Goal: Information Seeking & Learning: Find specific fact

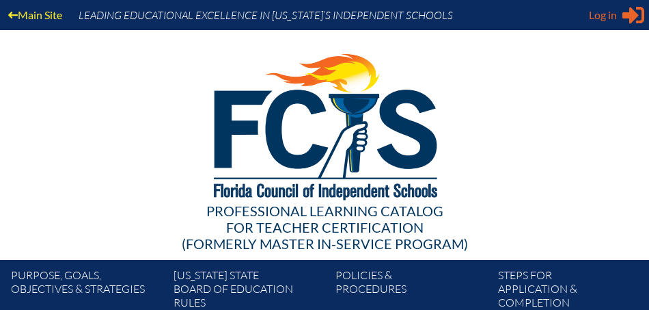
type input "[PERSON_NAME][EMAIL_ADDRESS][PERSON_NAME][DOMAIN_NAME]"
click at [634, 12] on icon at bounding box center [634, 15] width 22 height 17
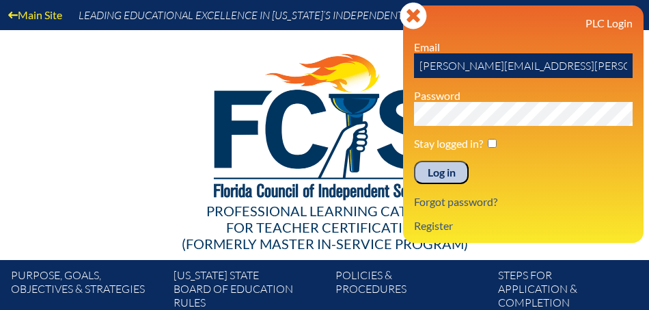
click at [442, 173] on input "Log in" at bounding box center [441, 172] width 55 height 23
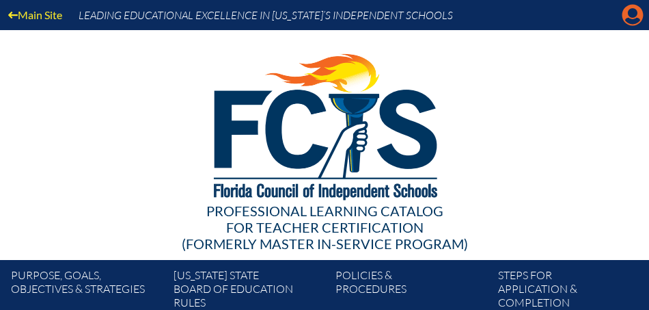
click at [637, 20] on icon "Manage account" at bounding box center [633, 15] width 22 height 22
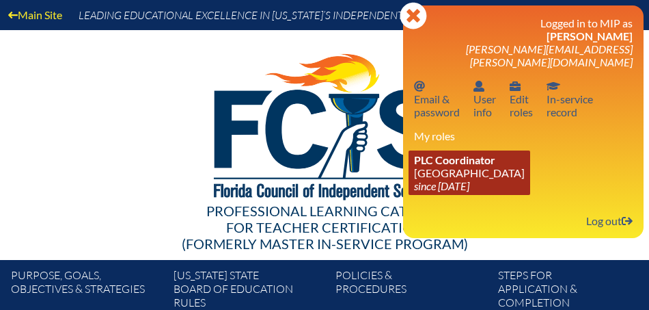
click at [489, 153] on span "PLC Coordinator" at bounding box center [454, 159] width 81 height 13
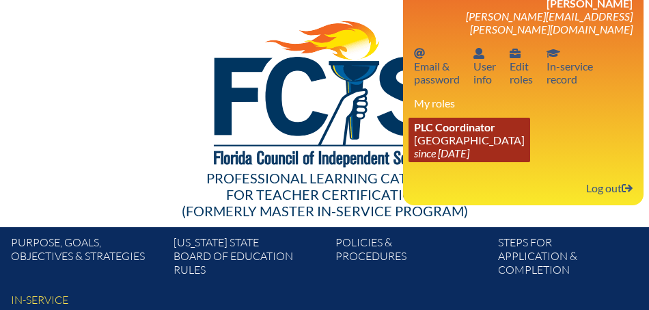
scroll to position [27, 0]
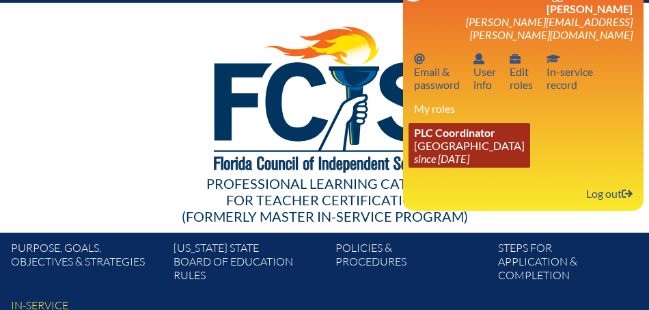
click at [470, 152] on icon "since [DATE]" at bounding box center [441, 158] width 55 height 13
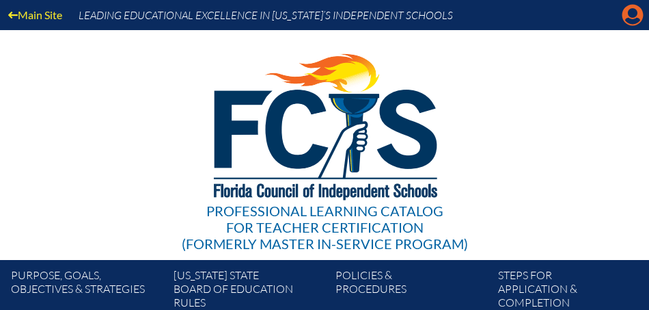
click at [625, 18] on icon at bounding box center [633, 15] width 21 height 21
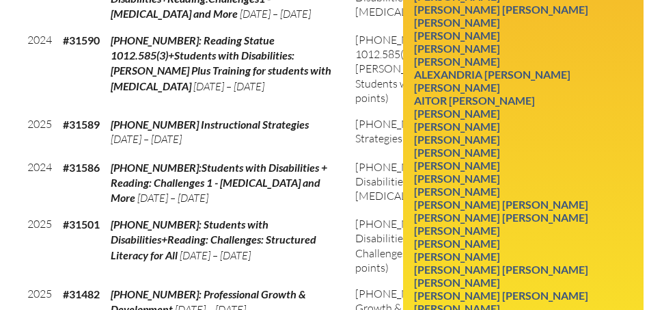
scroll to position [1156, 0]
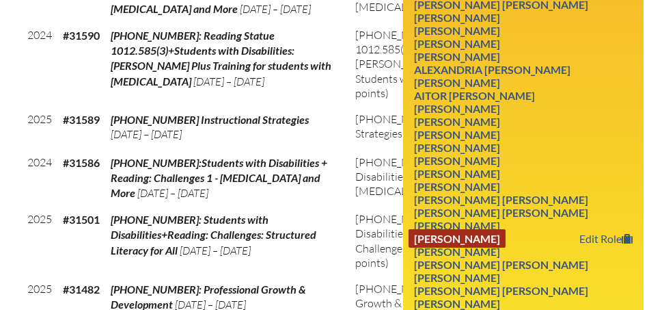
click at [488, 229] on link "Judith R. Singer" at bounding box center [457, 238] width 97 height 18
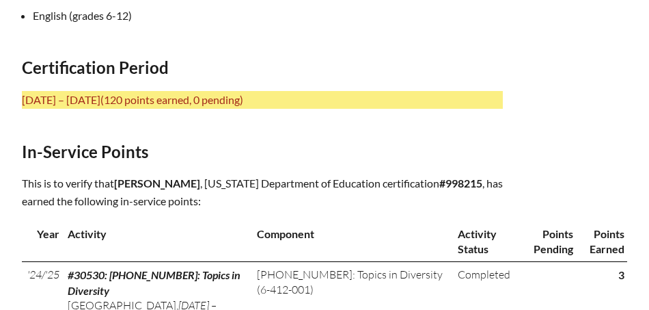
scroll to position [587, 0]
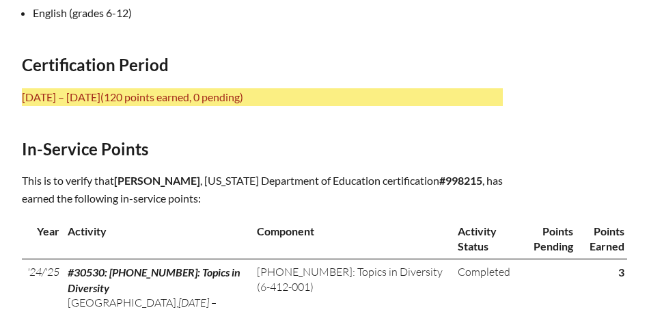
drag, startPoint x: 116, startPoint y: 176, endPoint x: 478, endPoint y: 182, distance: 362.3
click at [478, 182] on p "This is to verify that Judith R. Singer , Florida Department of Education certi…" at bounding box center [262, 190] width 481 height 36
copy p "Judith R. Singer , Florida Department of Education certification #998215"
